Goal: Task Accomplishment & Management: Use online tool/utility

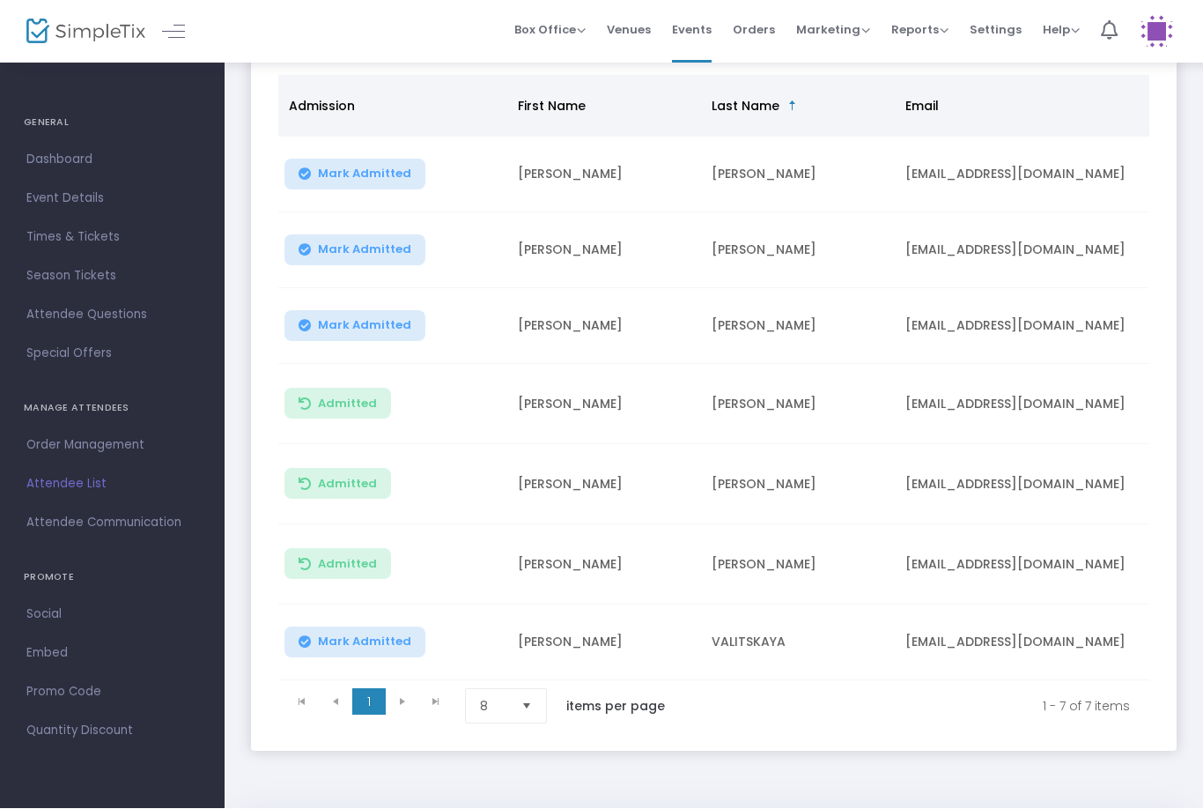
click at [362, 179] on span "Mark Admitted" at bounding box center [364, 174] width 93 height 14
click at [368, 246] on span "Mark Admitted" at bounding box center [364, 250] width 93 height 14
click at [387, 313] on button "Mark Admitted" at bounding box center [355, 326] width 141 height 31
click at [340, 244] on span "Mark Admitted" at bounding box center [364, 250] width 93 height 14
click at [348, 244] on span "Mark Admitted" at bounding box center [364, 250] width 93 height 14
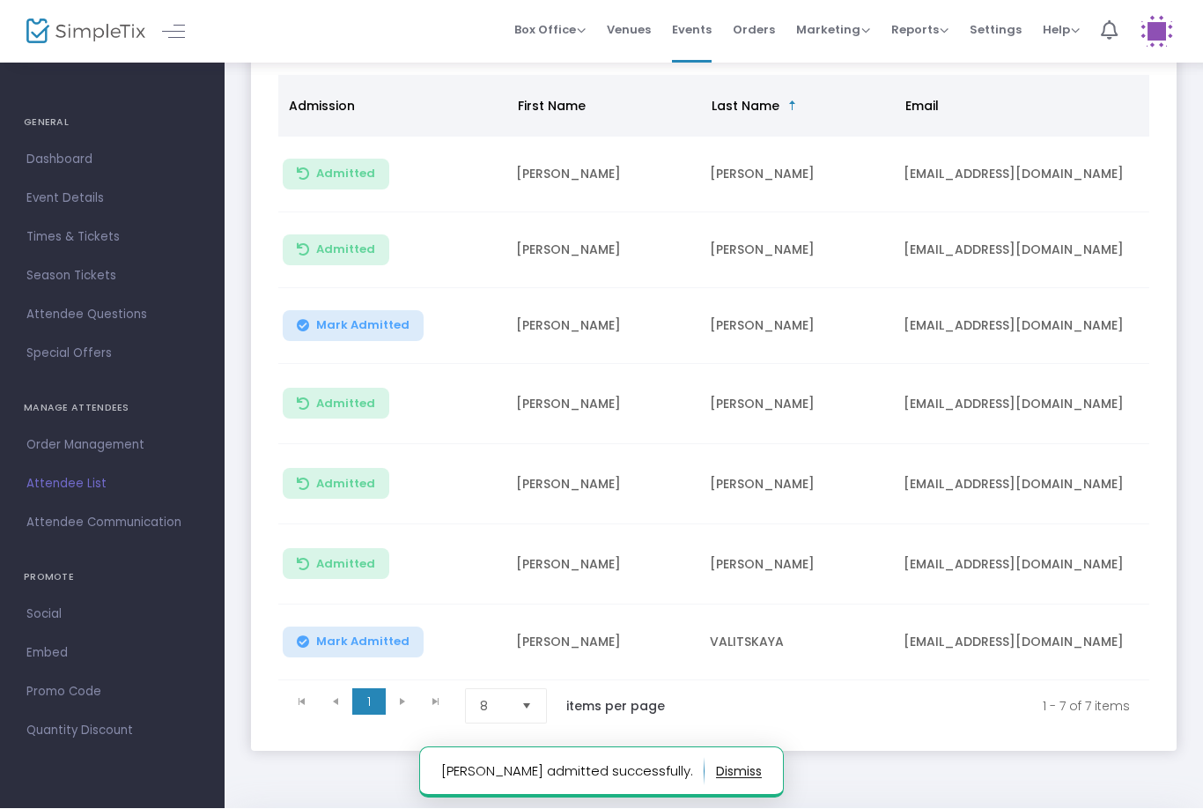
scroll to position [0, 2]
click at [329, 324] on span "Mark Admitted" at bounding box center [362, 326] width 93 height 14
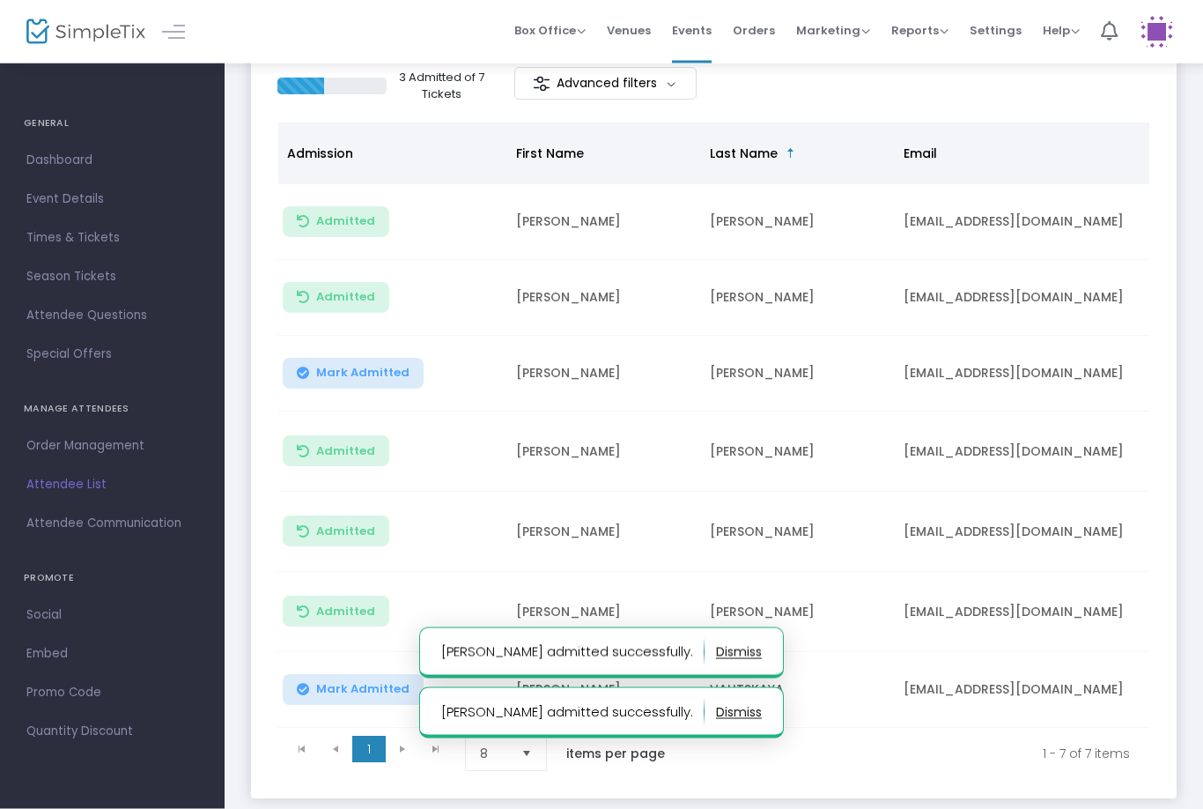
scroll to position [164, 0]
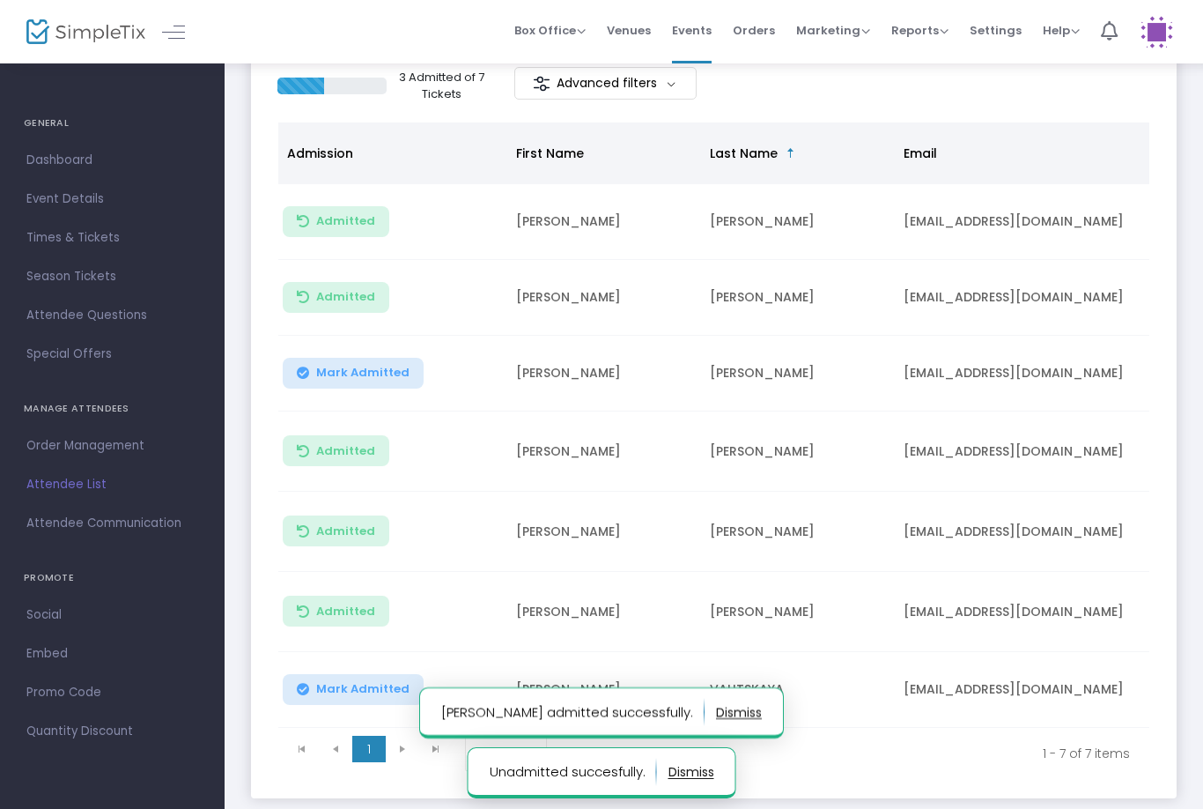
click at [353, 373] on span "Mark Admitted" at bounding box center [362, 373] width 93 height 14
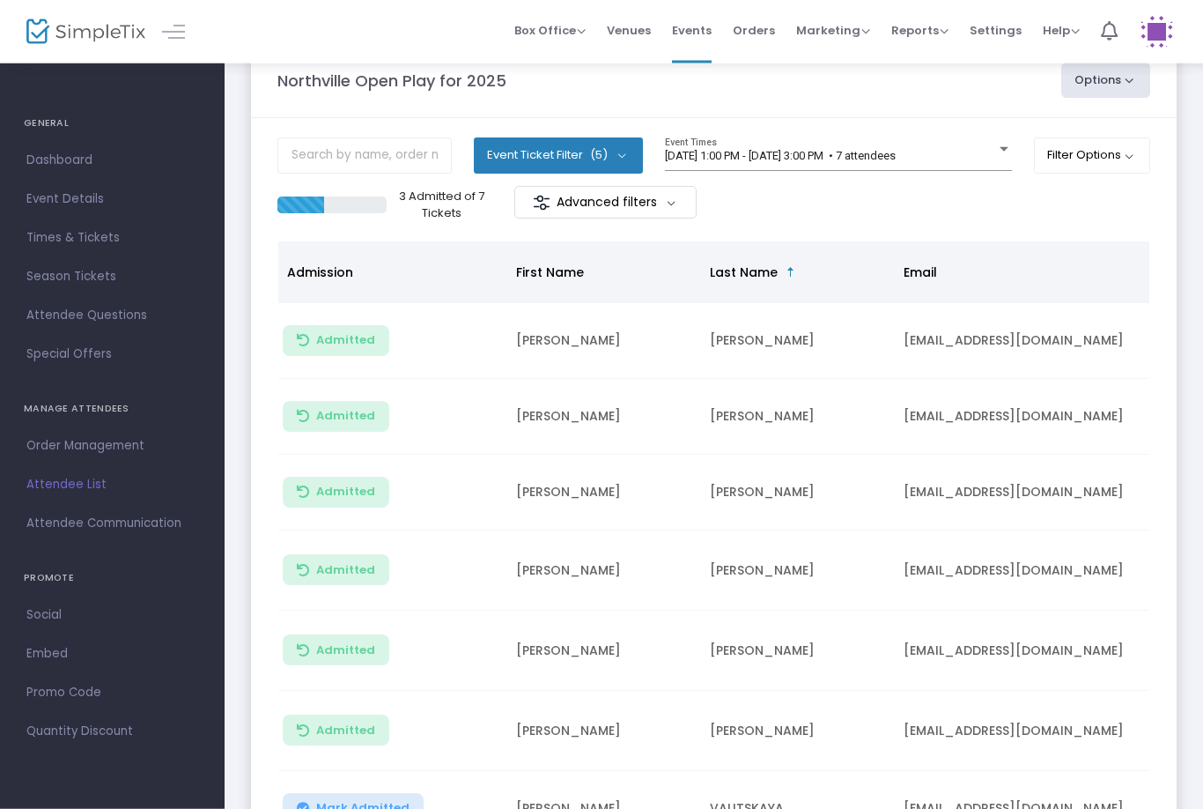
scroll to position [45, 0]
click at [816, 152] on span "[DATE] 1:00 PM - [DATE] 3:00 PM • 7 attendees" at bounding box center [780, 155] width 231 height 13
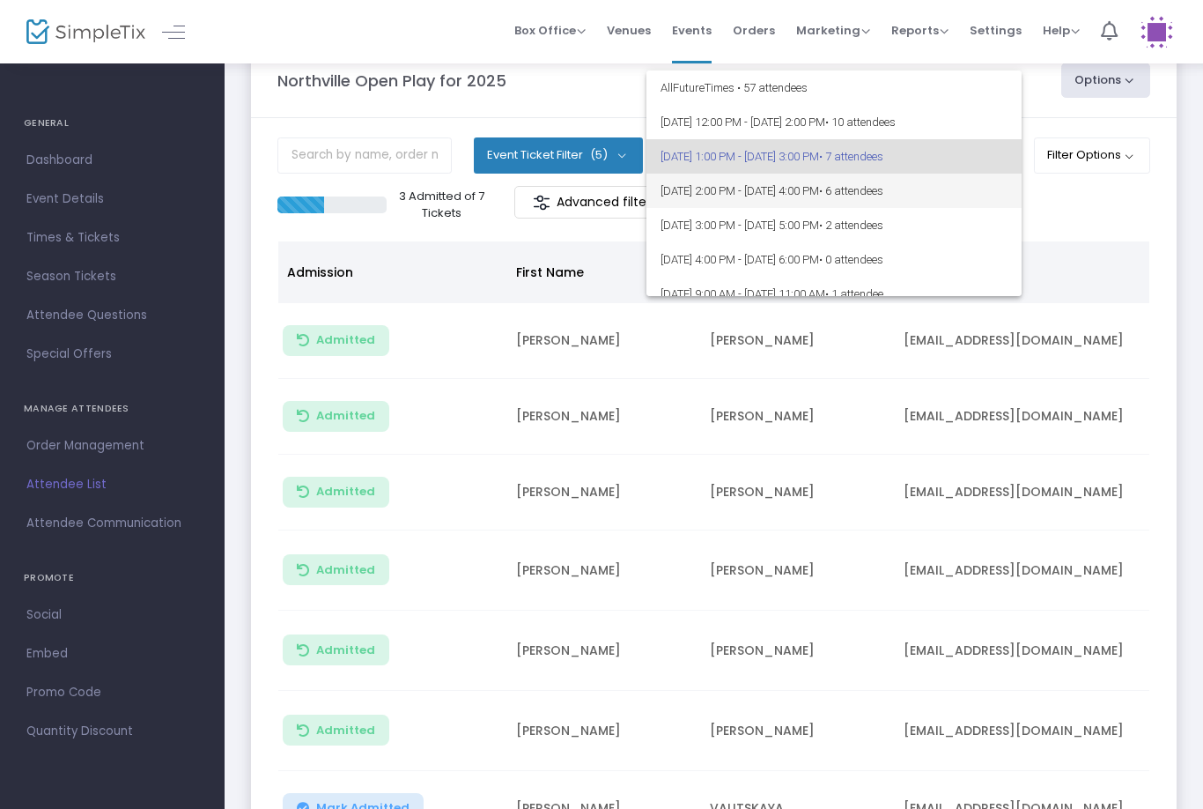
click at [822, 192] on span "[DATE] 2:00 PM - [DATE] 4:00 PM • 6 attendees" at bounding box center [834, 191] width 347 height 34
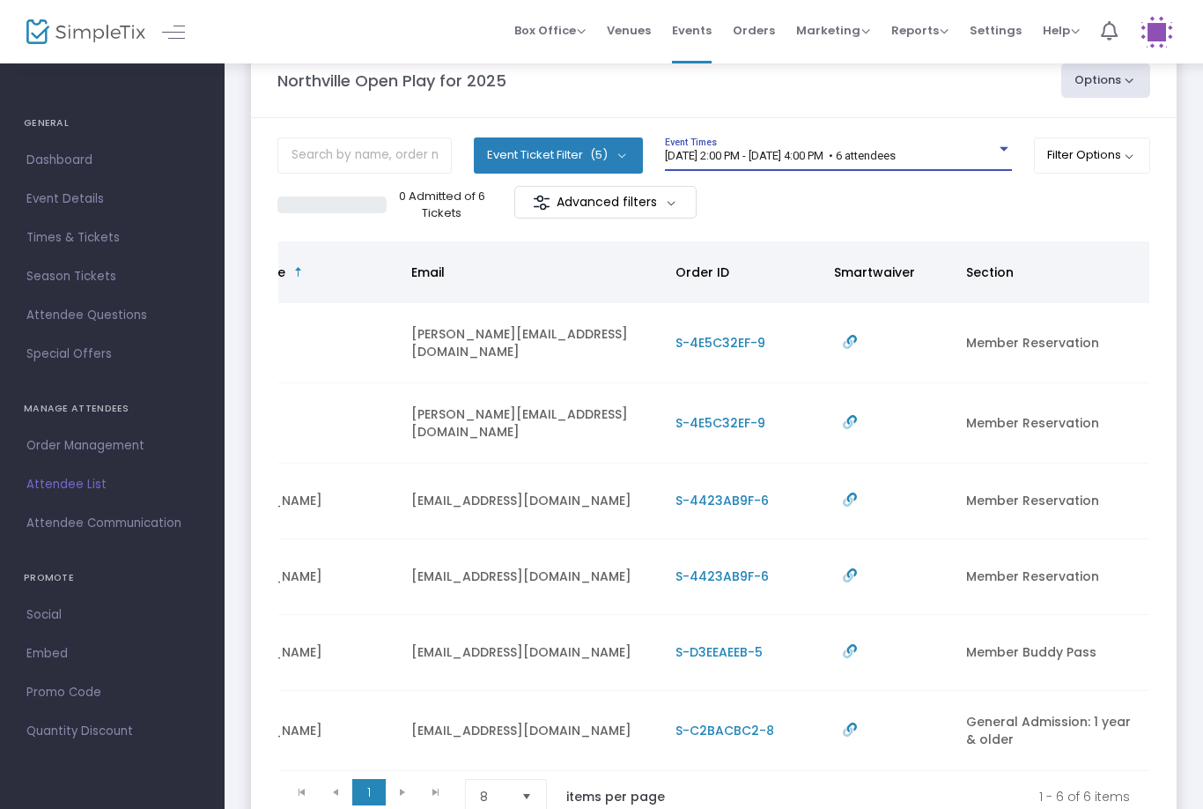
scroll to position [0, 494]
click at [896, 161] on span "[DATE] 2:00 PM - [DATE] 4:00 PM • 6 attendees" at bounding box center [780, 155] width 231 height 13
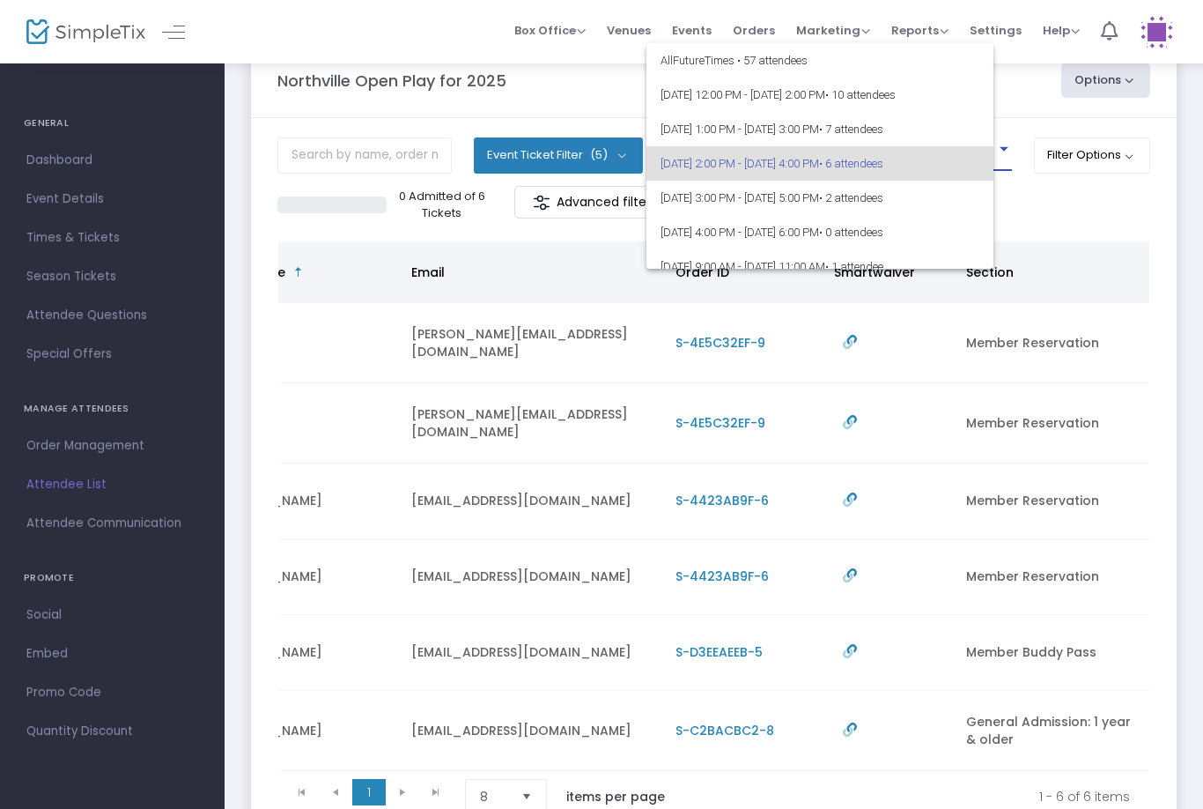
scroll to position [7, 0]
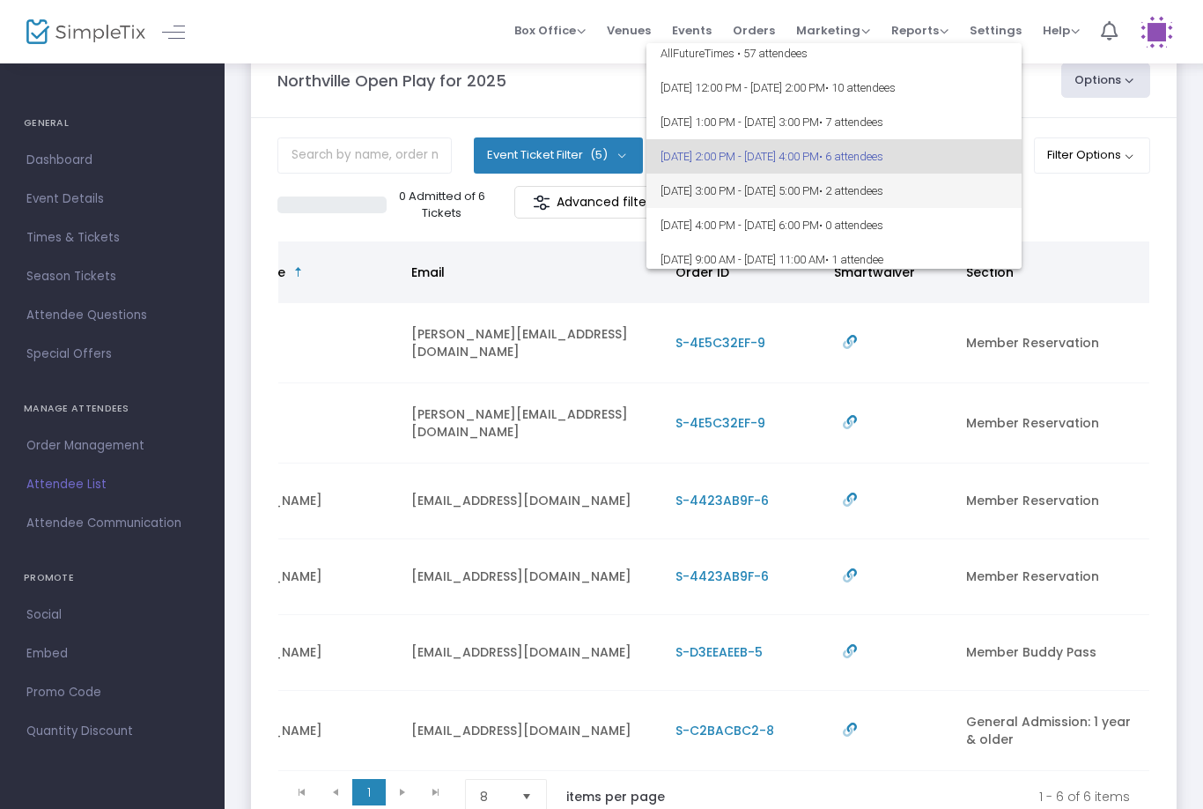
click at [987, 195] on span "[DATE] 3:00 PM - [DATE] 5:00 PM • 2 attendees" at bounding box center [834, 191] width 347 height 34
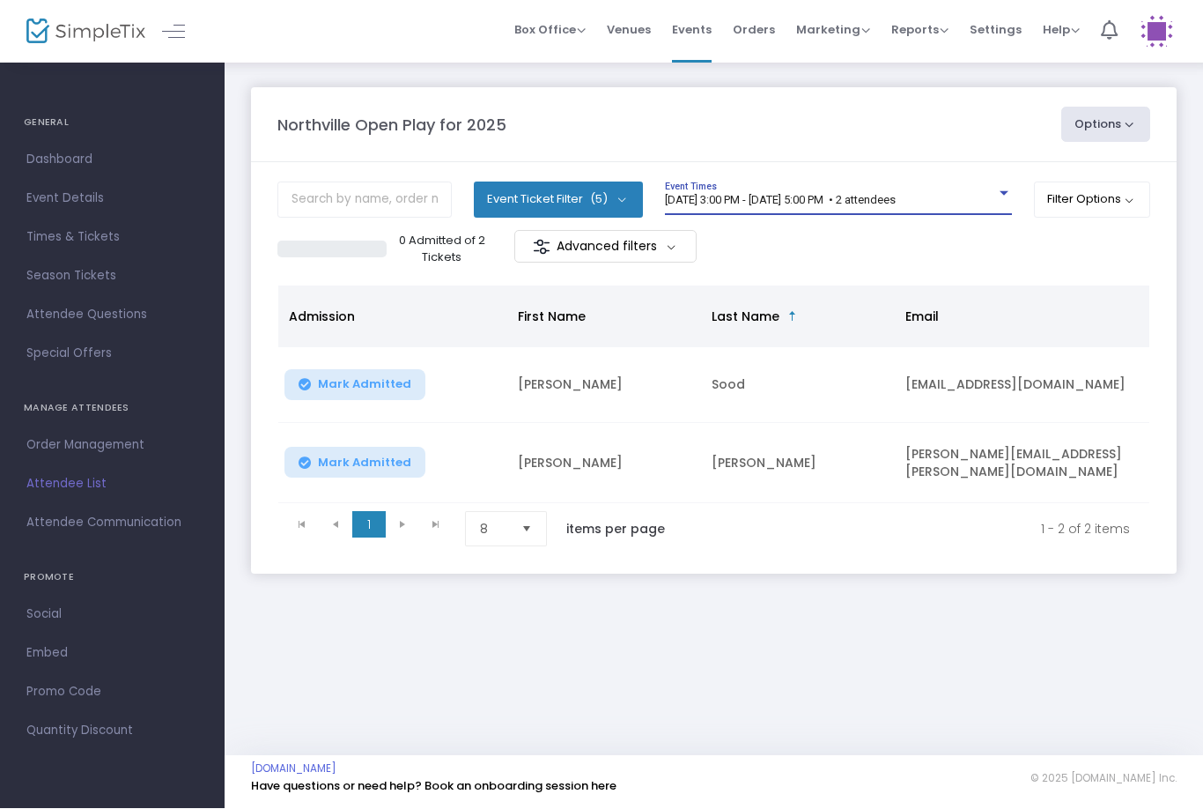
scroll to position [0, 0]
click at [943, 189] on div "[DATE] 3:00 PM - [DATE] 5:00 PM • 2 attendees Event Times" at bounding box center [838, 198] width 347 height 33
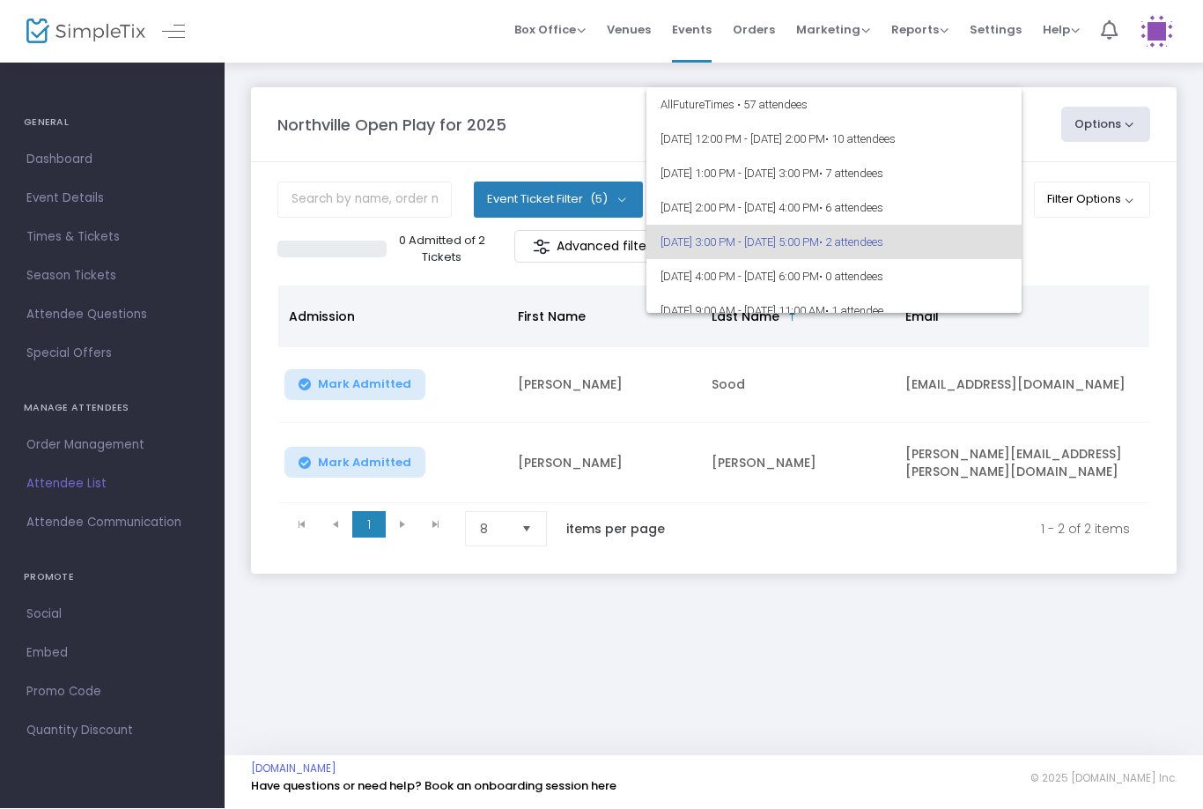
scroll to position [41, 0]
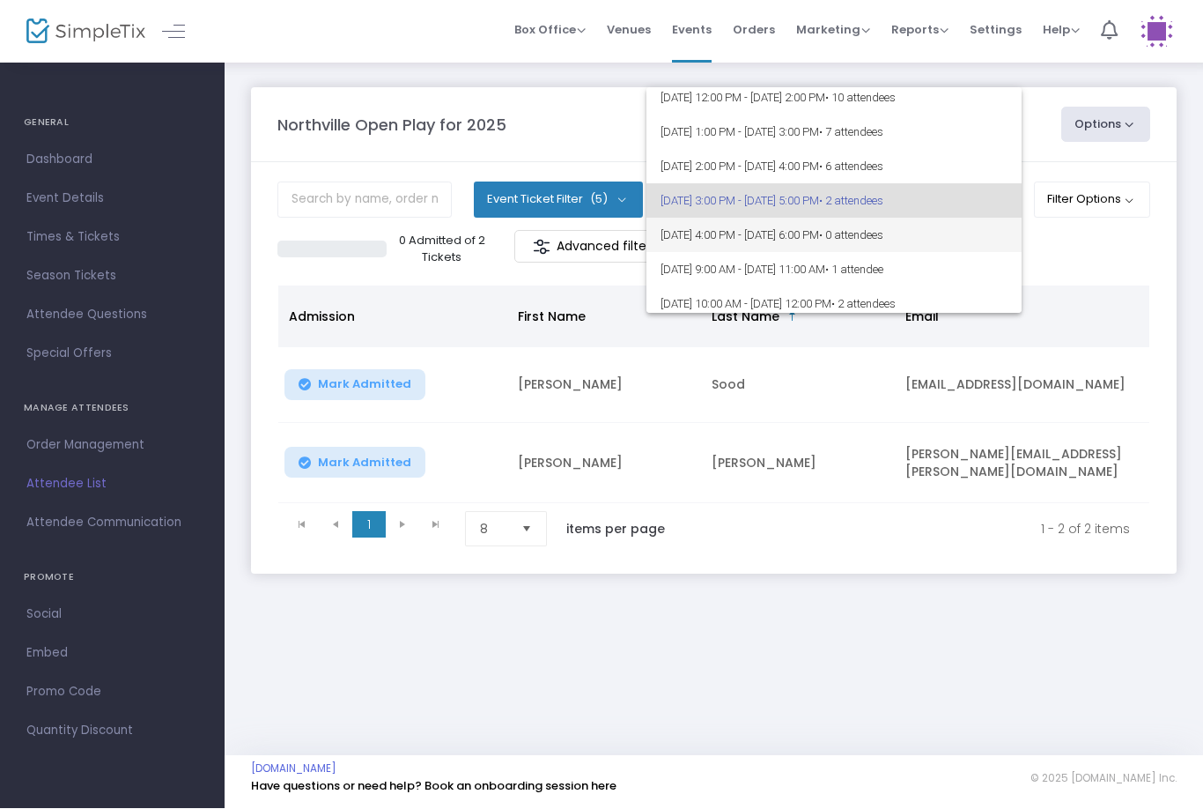
click at [944, 226] on span "[DATE] 4:00 PM - [DATE] 6:00 PM • 0 attendees" at bounding box center [834, 235] width 347 height 34
